Goal: Information Seeking & Learning: Learn about a topic

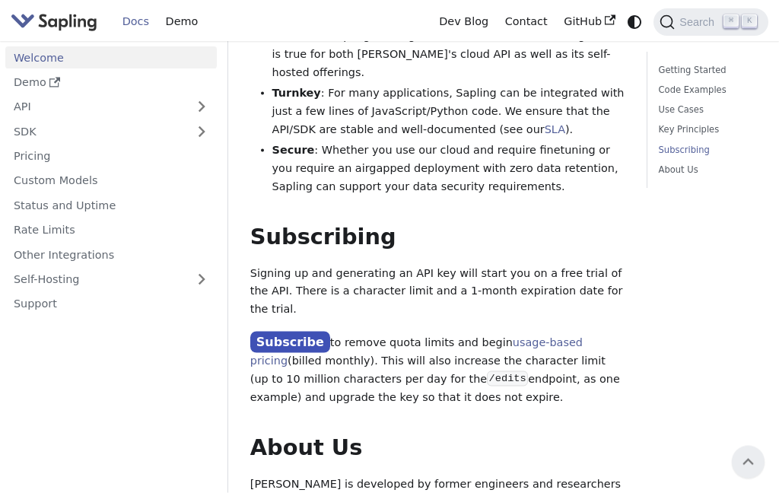
scroll to position [1396, 0]
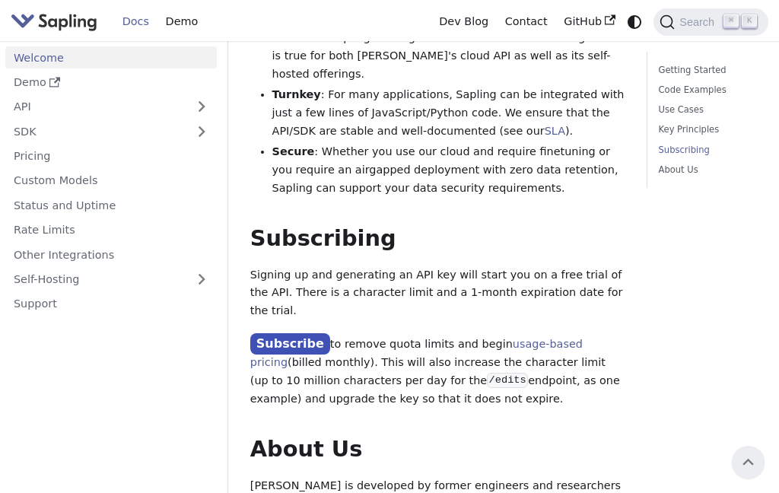
click at [16, 107] on link "API" at bounding box center [95, 107] width 181 height 22
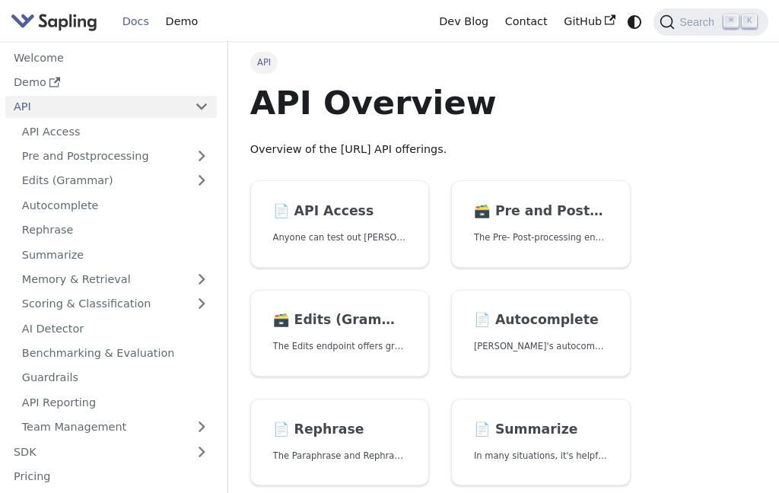
click at [18, 113] on link "API" at bounding box center [95, 107] width 181 height 22
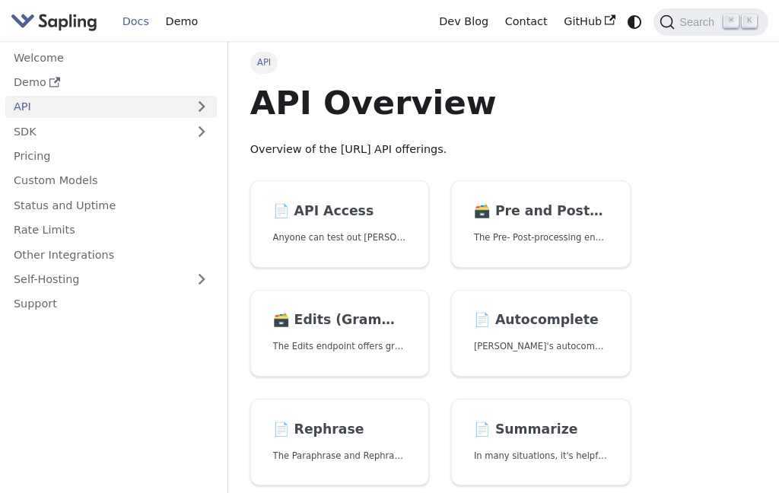
click at [9, 128] on link "SDK" at bounding box center [95, 131] width 181 height 22
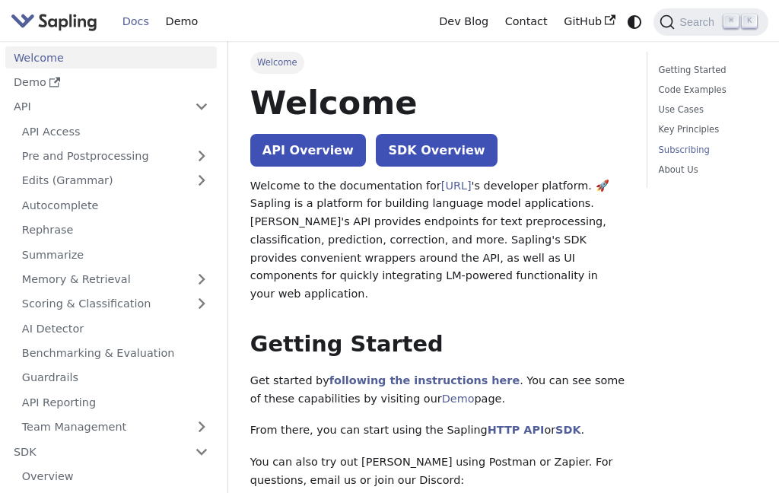
scroll to position [1396, 0]
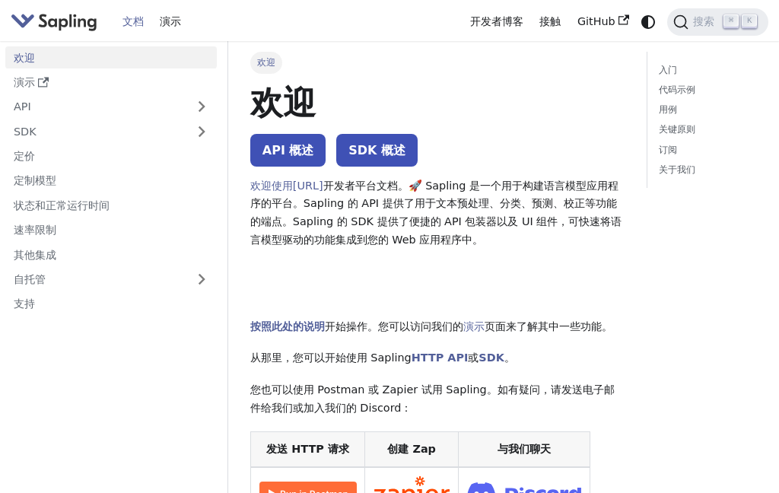
click at [11, 100] on link "API" at bounding box center [95, 107] width 181 height 22
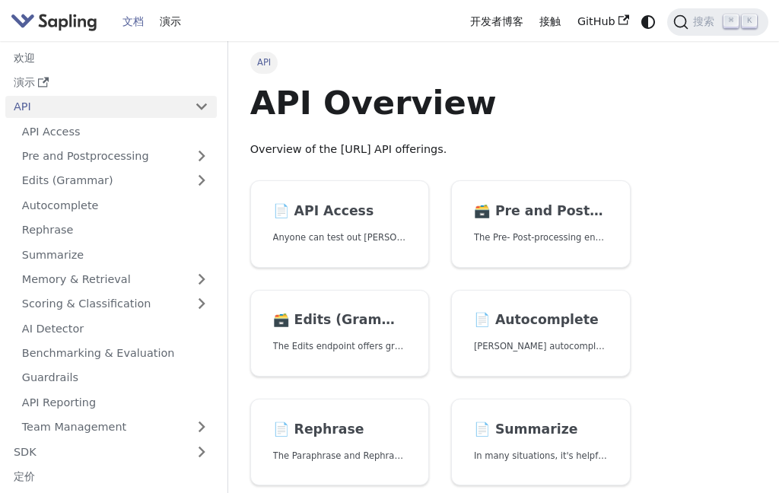
click at [260, 221] on link "📄️ API Access Anyone can test out [PERSON_NAME] API. To get started with the AP…" at bounding box center [340, 224] width 180 height 88
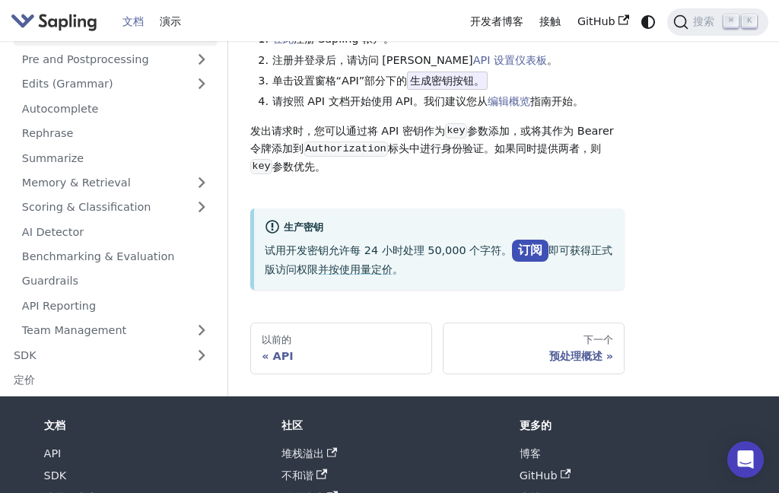
scroll to position [160, 0]
